Goal: Task Accomplishment & Management: Manage account settings

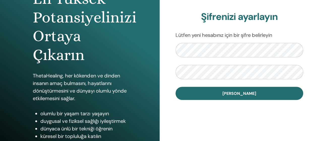
scroll to position [65, 0]
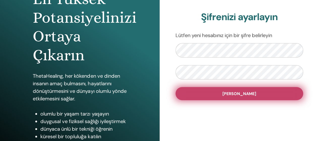
click at [194, 95] on button "Şifreyi ayarla" at bounding box center [239, 93] width 128 height 13
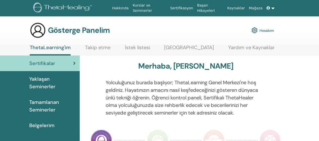
drag, startPoint x: 319, startPoint y: 15, endPoint x: 320, endPoint y: 11, distance: 4.3
click at [318, 11] on html "Hakkında Kurslar ve [DEMOGRAPHIC_DATA] Sertifikasyon Başarı Hikayeleri Kaynakla…" at bounding box center [159, 70] width 319 height 141
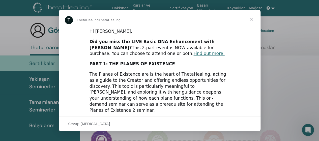
click at [251, 19] on span "Kapat" at bounding box center [251, 19] width 18 height 18
